Goal: Use online tool/utility: Utilize a website feature to perform a specific function

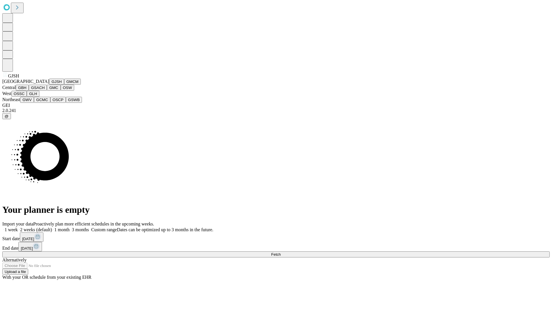
click at [49, 85] on button "GJSH" at bounding box center [56, 82] width 15 height 6
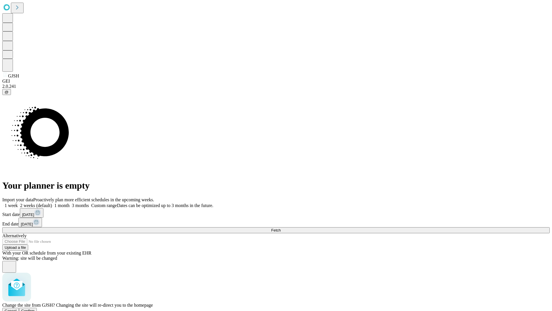
click at [35, 308] on span "Confirm" at bounding box center [28, 310] width 14 height 4
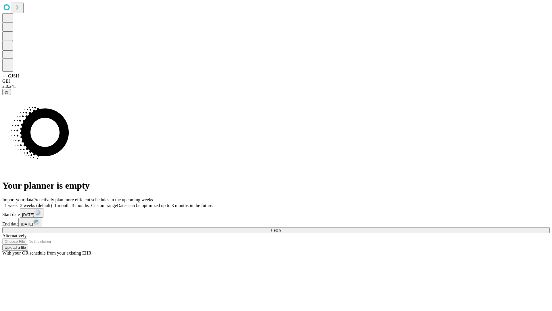
click at [52, 203] on label "2 weeks (default)" at bounding box center [35, 205] width 34 height 5
click at [281, 228] on span "Fetch" at bounding box center [275, 230] width 9 height 4
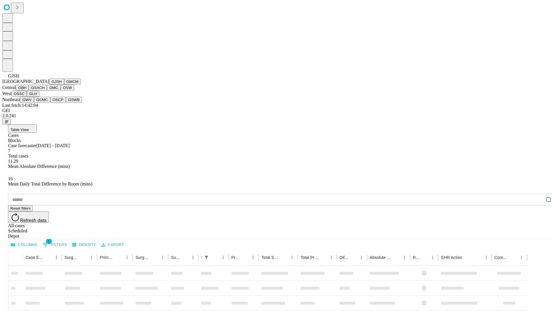
click at [64, 85] on button "GMCM" at bounding box center [72, 82] width 17 height 6
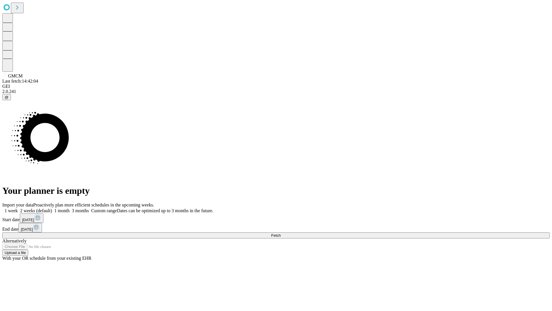
click at [52, 208] on label "2 weeks (default)" at bounding box center [35, 210] width 34 height 5
click at [281, 233] on span "Fetch" at bounding box center [275, 235] width 9 height 4
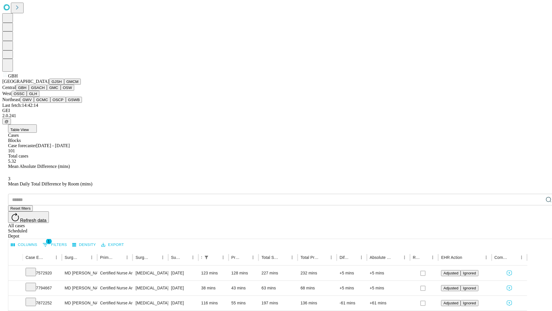
click at [45, 91] on button "GSACH" at bounding box center [38, 88] width 18 height 6
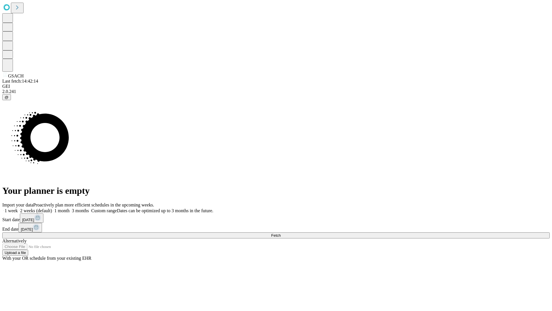
click at [52, 208] on label "2 weeks (default)" at bounding box center [35, 210] width 34 height 5
click at [281, 233] on span "Fetch" at bounding box center [275, 235] width 9 height 4
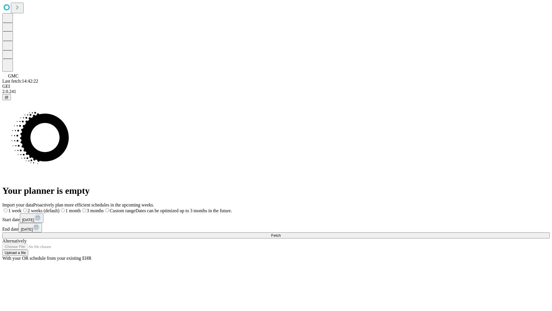
click at [60, 208] on label "2 weeks (default)" at bounding box center [41, 210] width 38 height 5
click at [281, 233] on span "Fetch" at bounding box center [275, 235] width 9 height 4
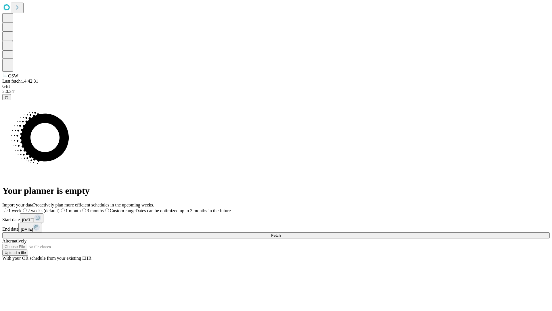
click at [281, 233] on span "Fetch" at bounding box center [275, 235] width 9 height 4
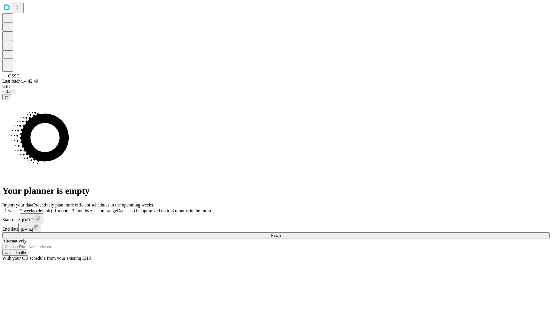
click at [52, 208] on label "2 weeks (default)" at bounding box center [35, 210] width 34 height 5
click at [281, 233] on span "Fetch" at bounding box center [275, 235] width 9 height 4
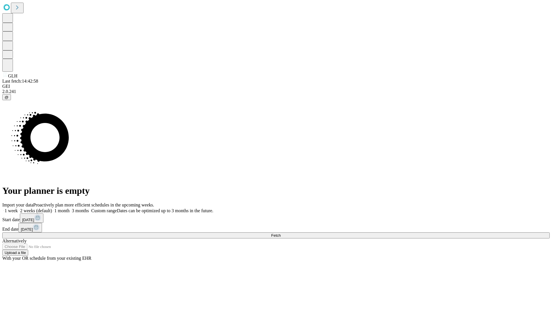
click at [52, 208] on label "2 weeks (default)" at bounding box center [35, 210] width 34 height 5
click at [281, 233] on span "Fetch" at bounding box center [275, 235] width 9 height 4
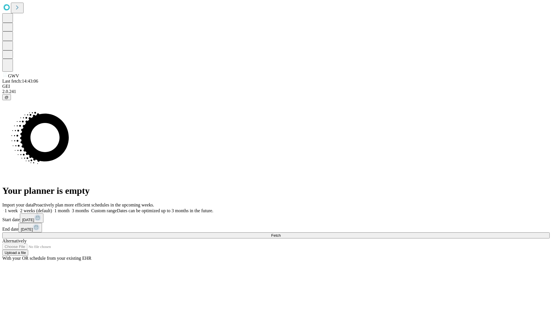
click at [52, 208] on label "2 weeks (default)" at bounding box center [35, 210] width 34 height 5
click at [281, 233] on span "Fetch" at bounding box center [275, 235] width 9 height 4
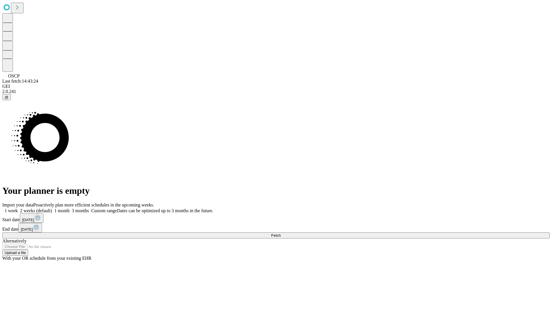
click at [52, 208] on label "2 weeks (default)" at bounding box center [35, 210] width 34 height 5
click at [281, 233] on span "Fetch" at bounding box center [275, 235] width 9 height 4
